Goal: Task Accomplishment & Management: Use online tool/utility

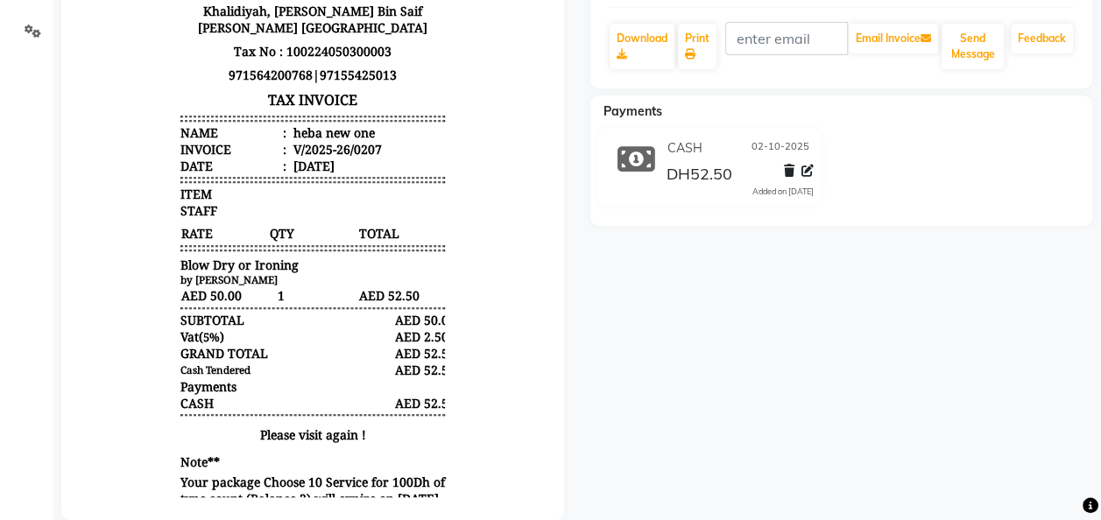
scroll to position [396, 0]
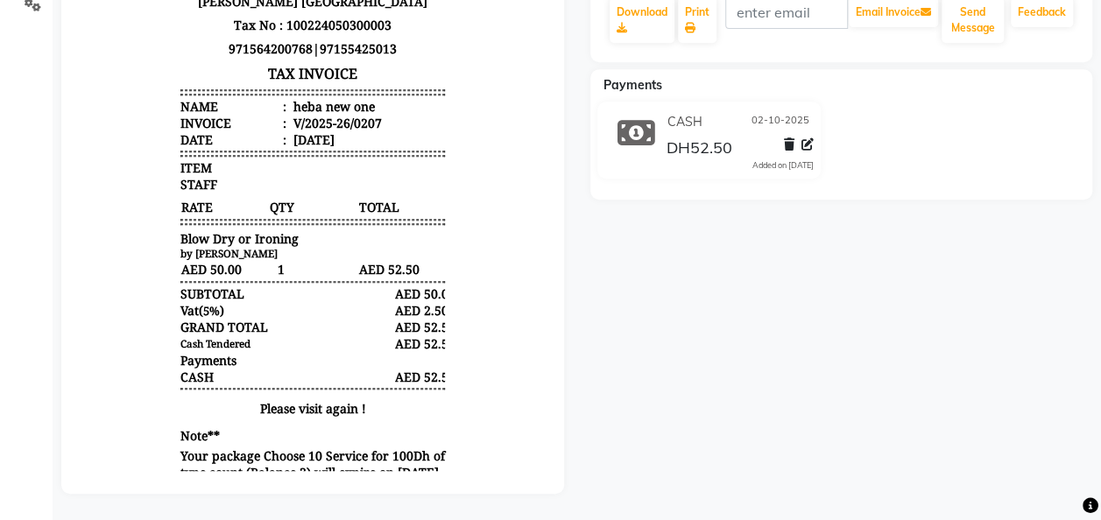
select select "service"
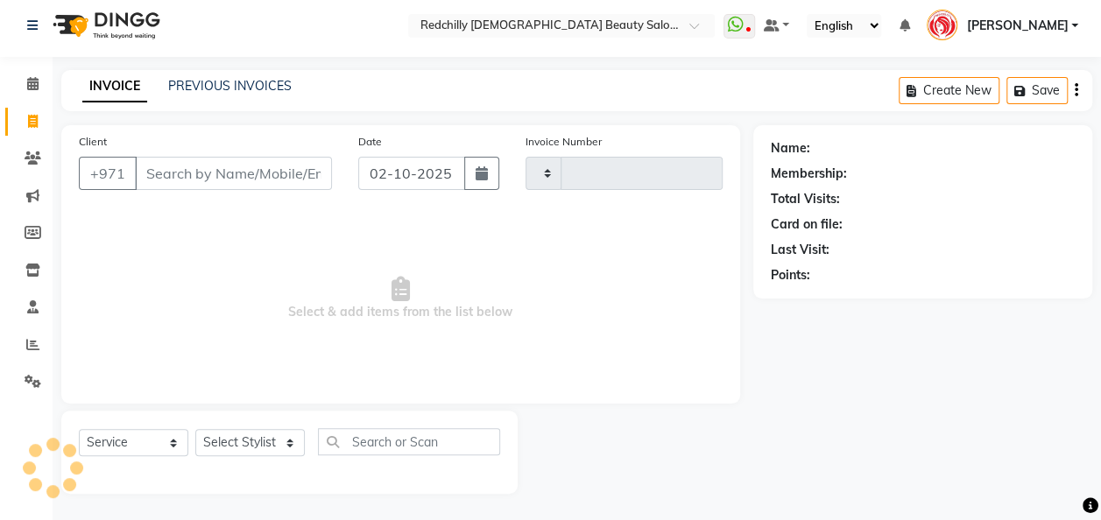
scroll to position [5, 0]
type input "0208"
select select "8996"
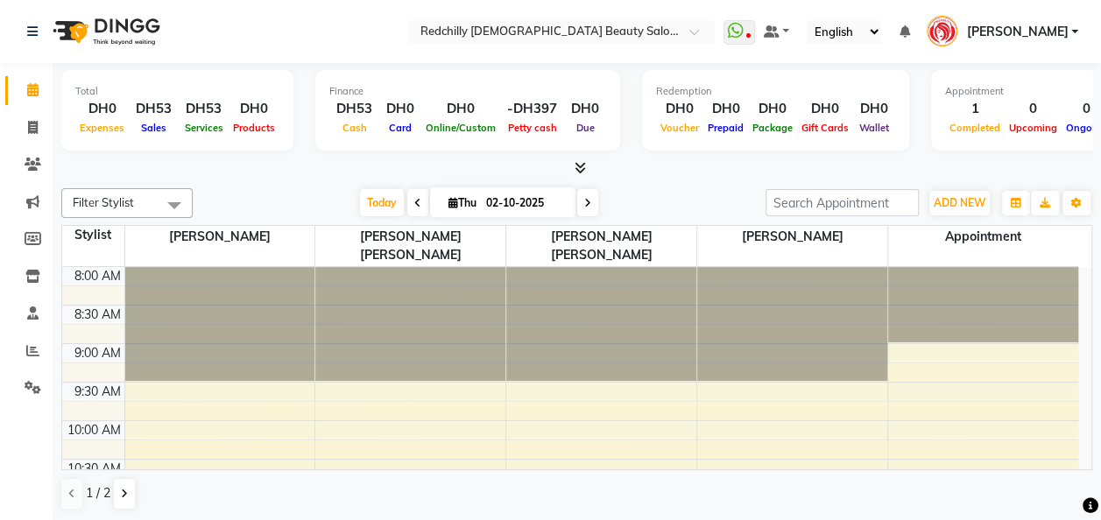
scroll to position [1, 0]
click at [30, 124] on icon at bounding box center [33, 126] width 10 height 13
select select "service"
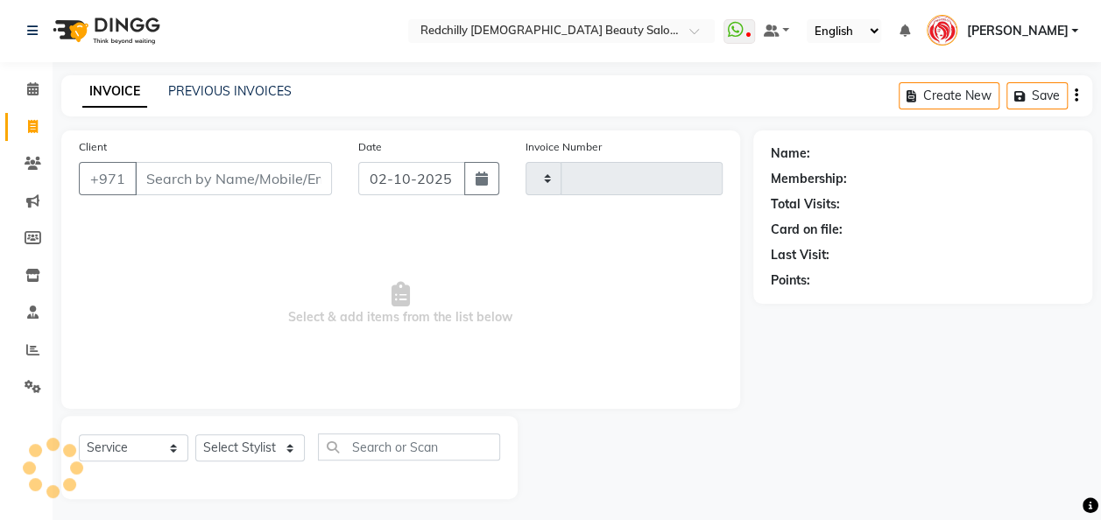
type input "0208"
select select "8996"
